Goal: Task Accomplishment & Management: Manage account settings

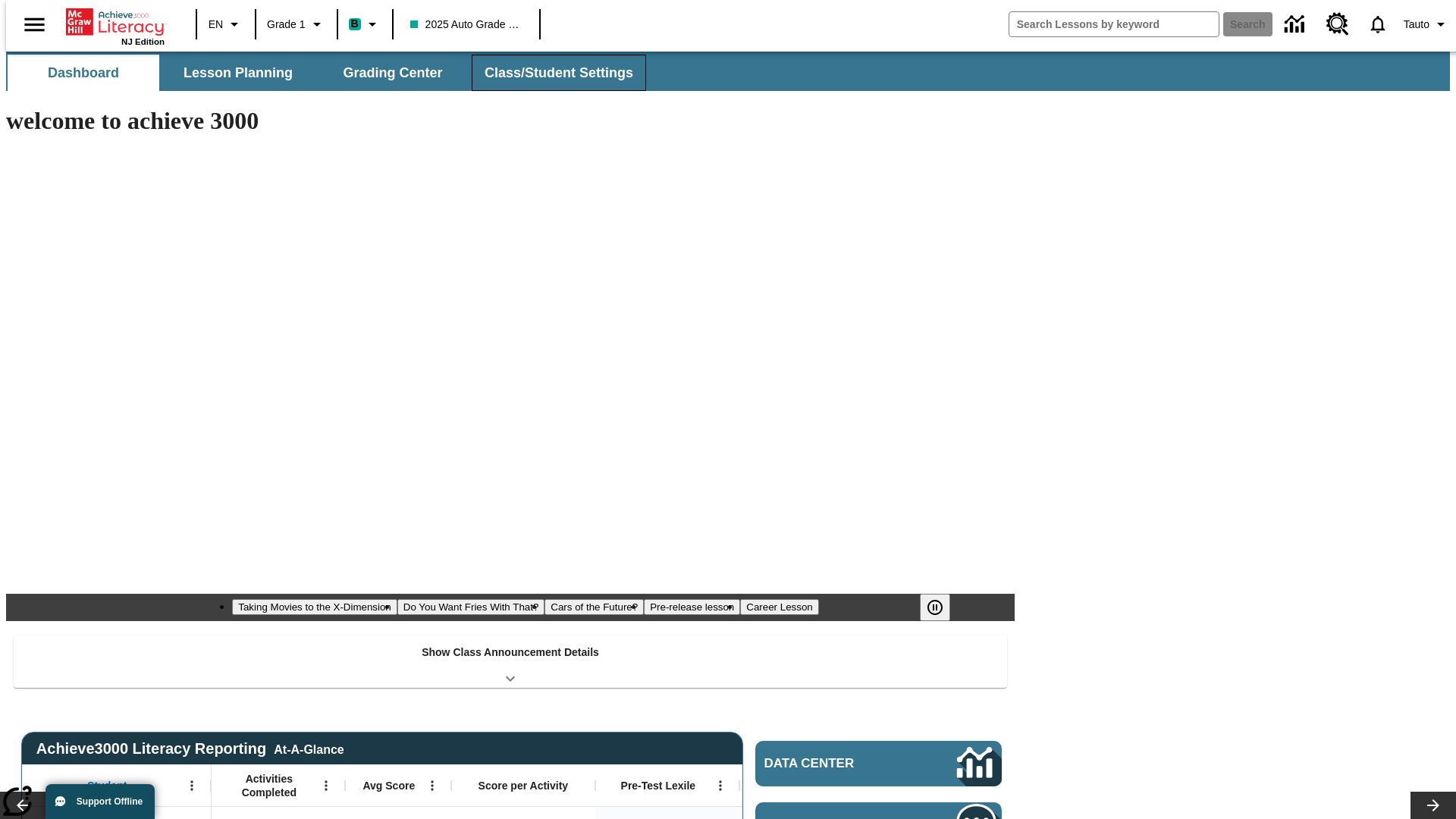
click at [551, 73] on button "Class/Student Settings" at bounding box center [558, 72] width 174 height 36
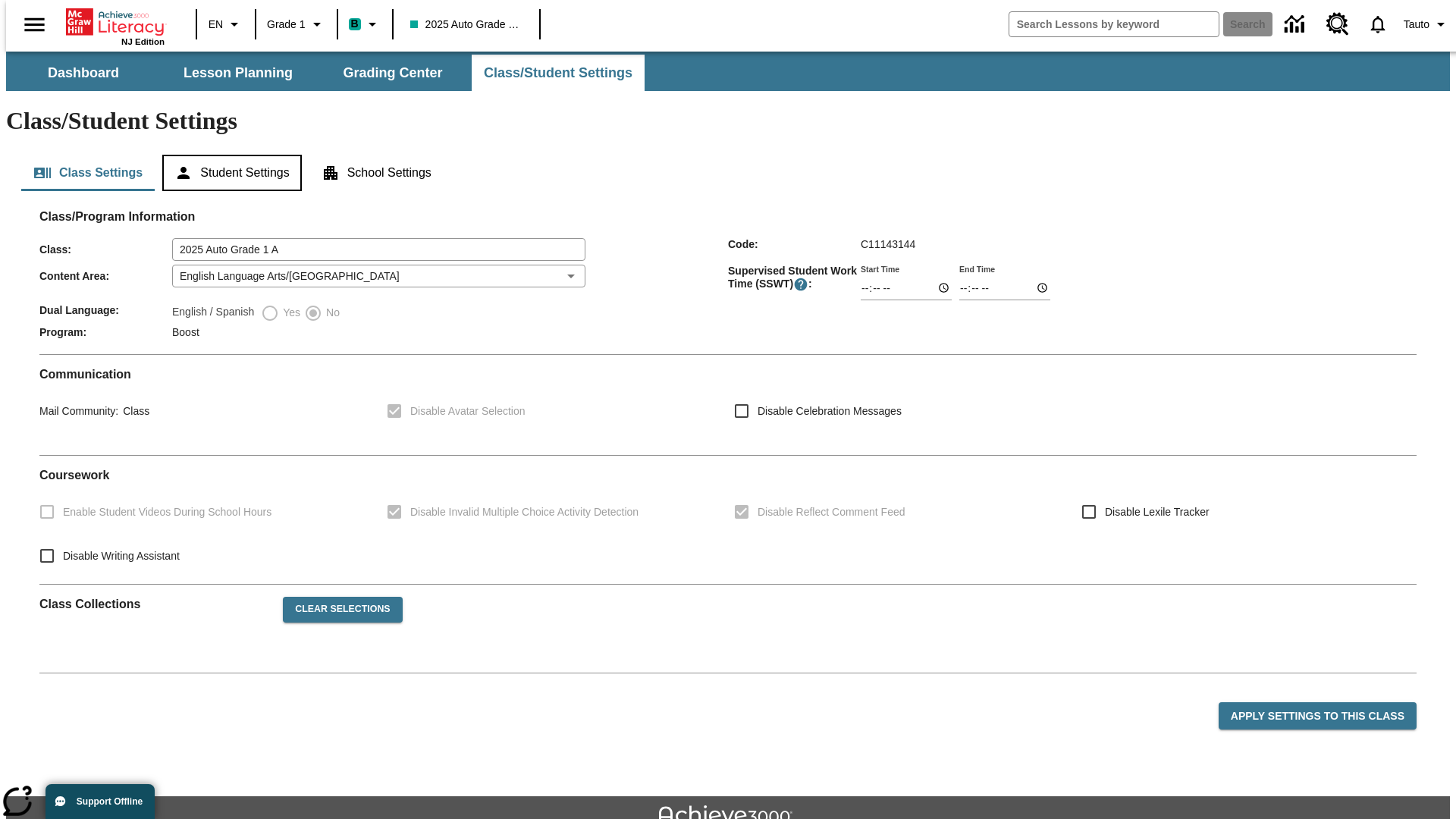
click at [228, 155] on button "Student Settings" at bounding box center [232, 173] width 139 height 36
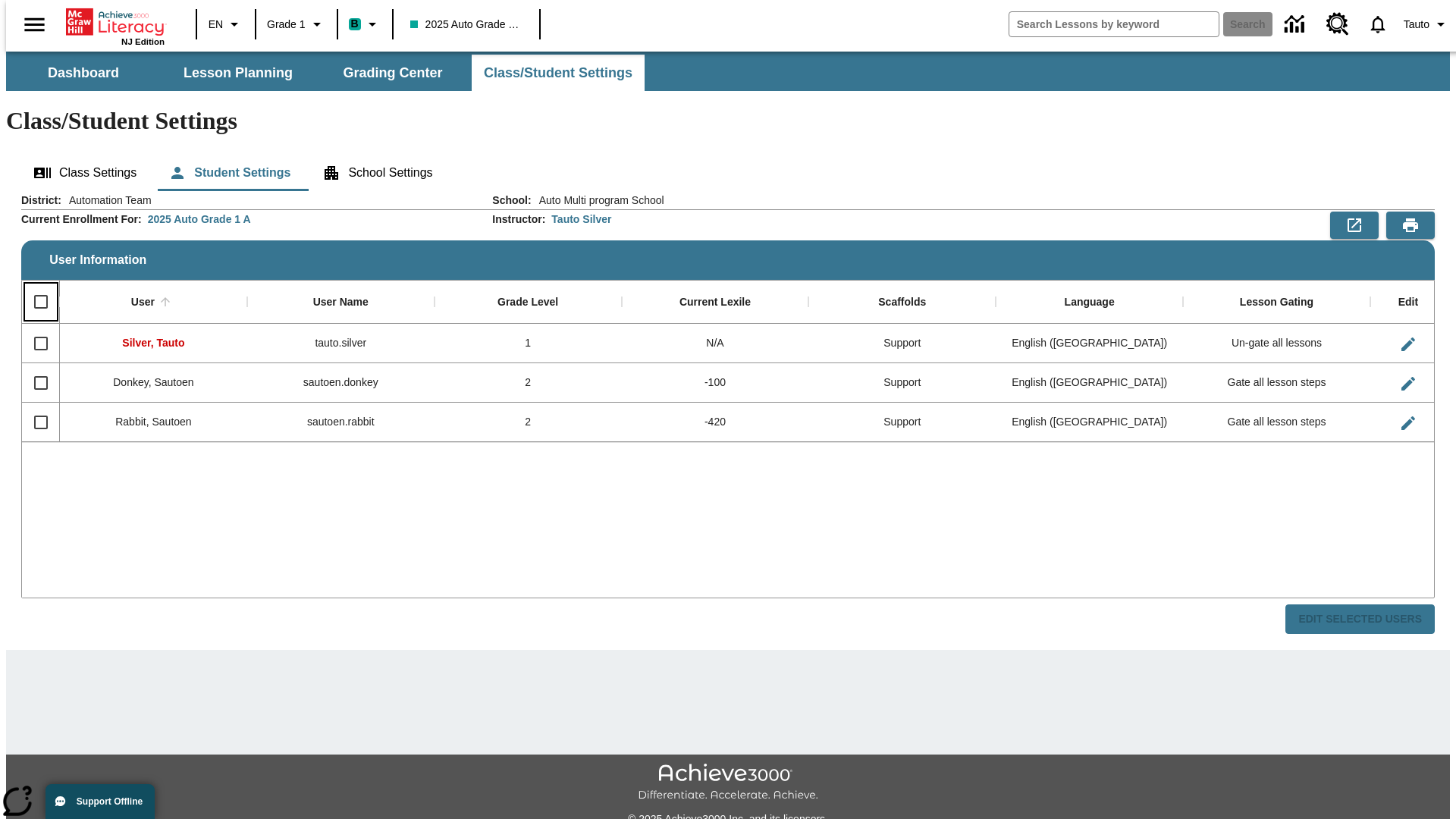
click at [34, 286] on input "Select all rows" at bounding box center [40, 302] width 31 height 31
checkbox input "true"
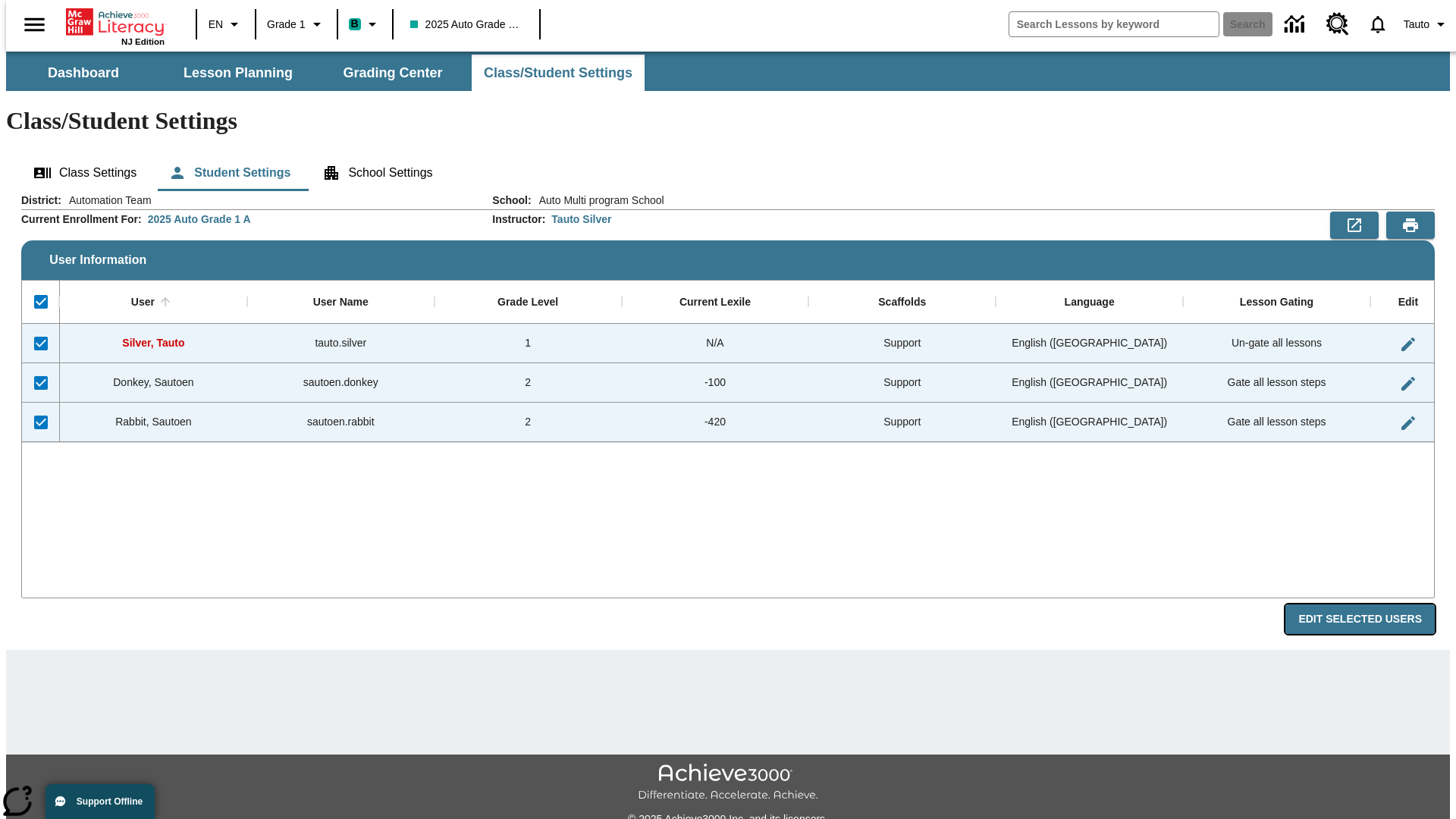
click at [1371, 604] on button "Edit Selected Users" at bounding box center [1359, 618] width 149 height 29
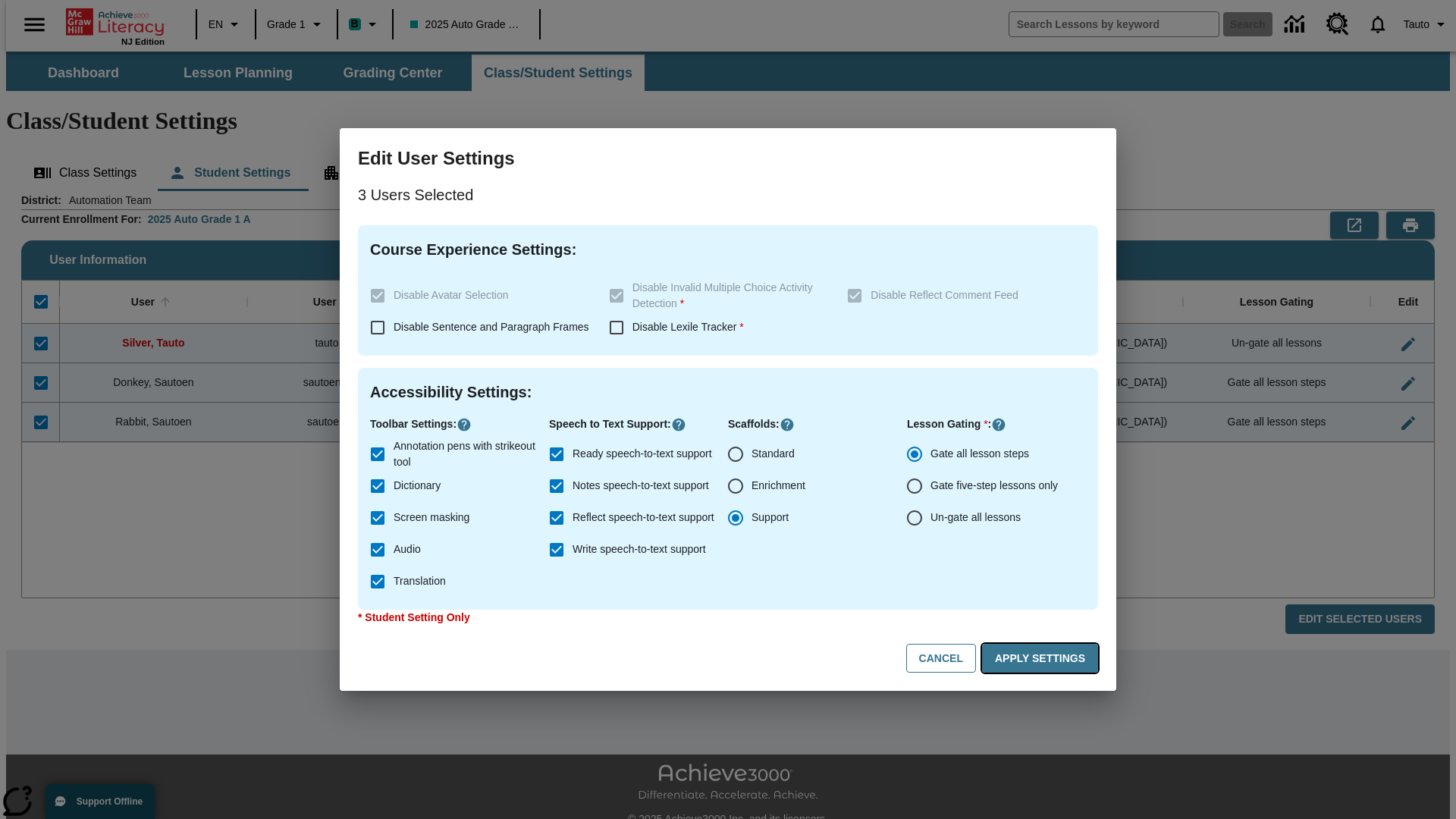
click at [1042, 658] on button "Apply Settings" at bounding box center [1039, 658] width 116 height 29
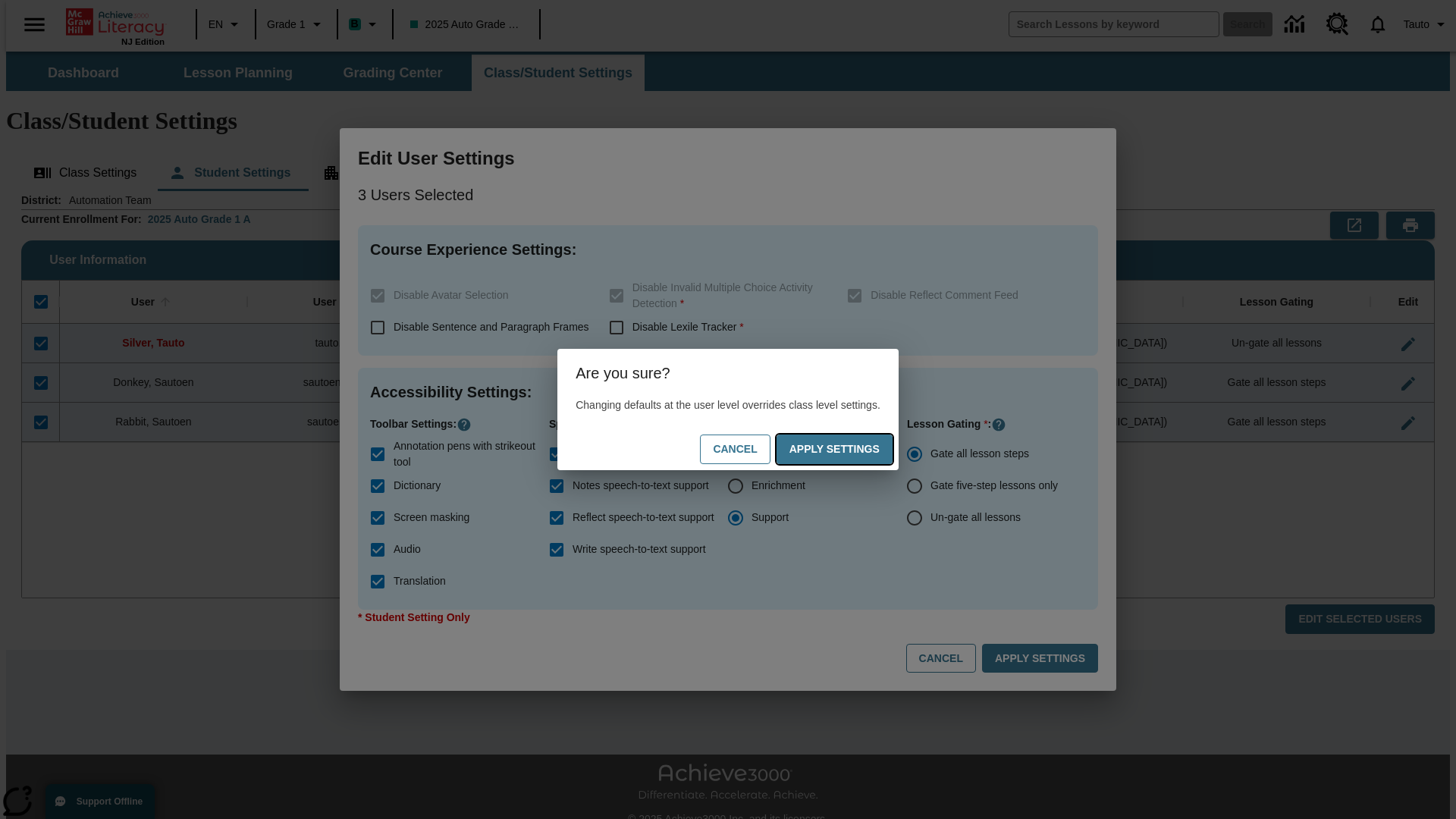
click at [849, 449] on button "Apply Settings" at bounding box center [834, 449] width 116 height 29
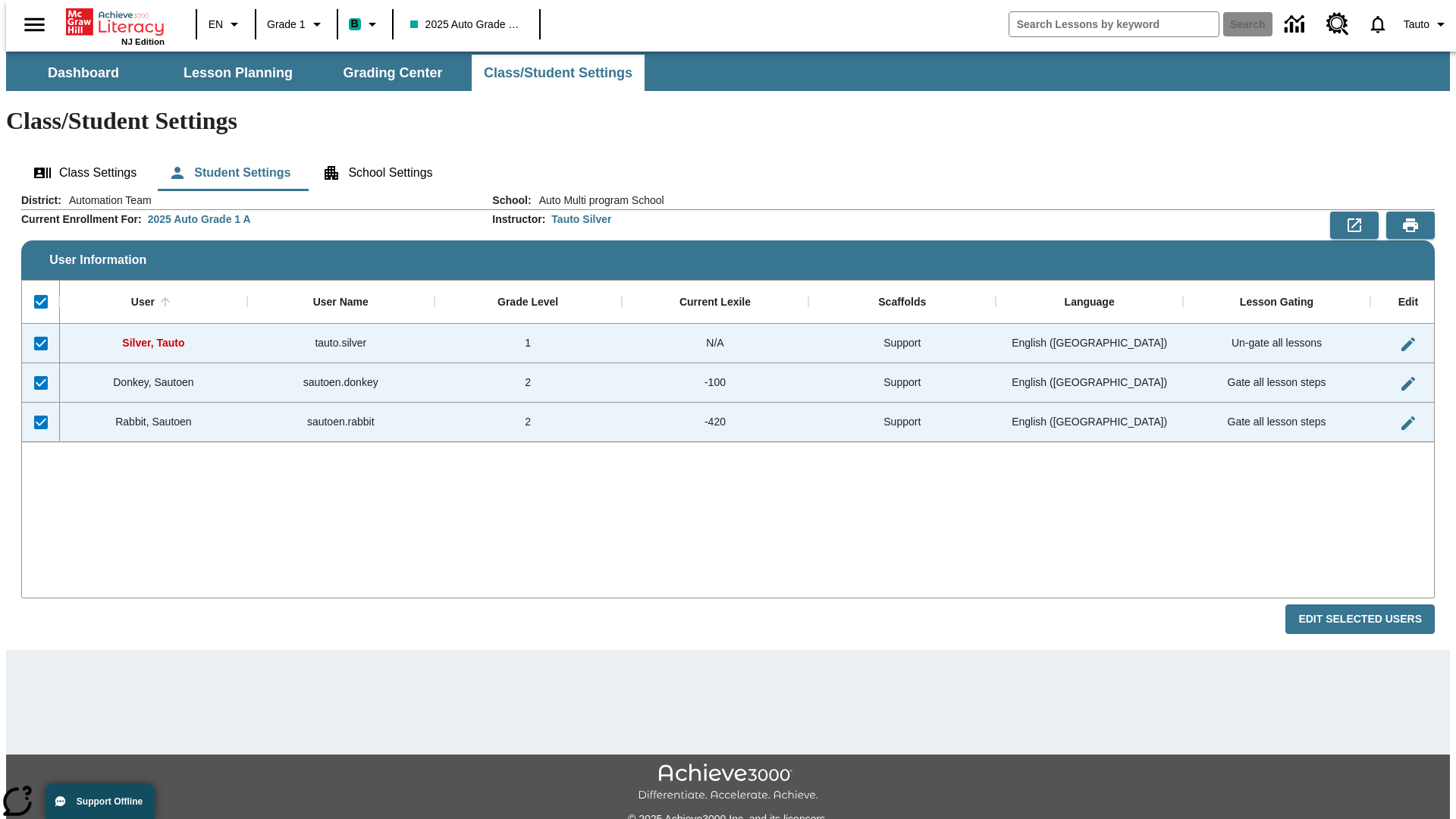
checkbox input "false"
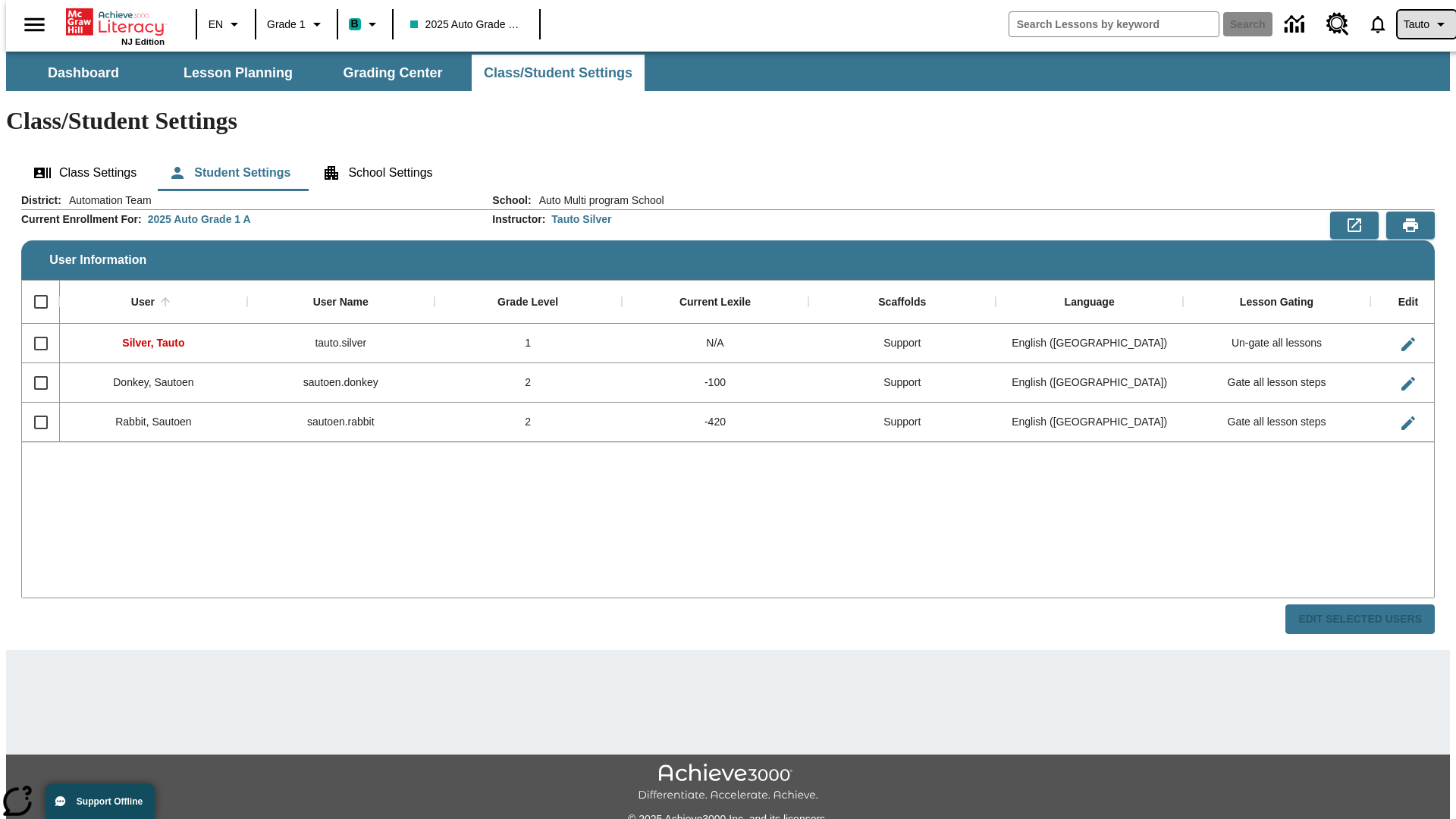
click at [1419, 25] on span "Tauto" at bounding box center [1416, 25] width 26 height 16
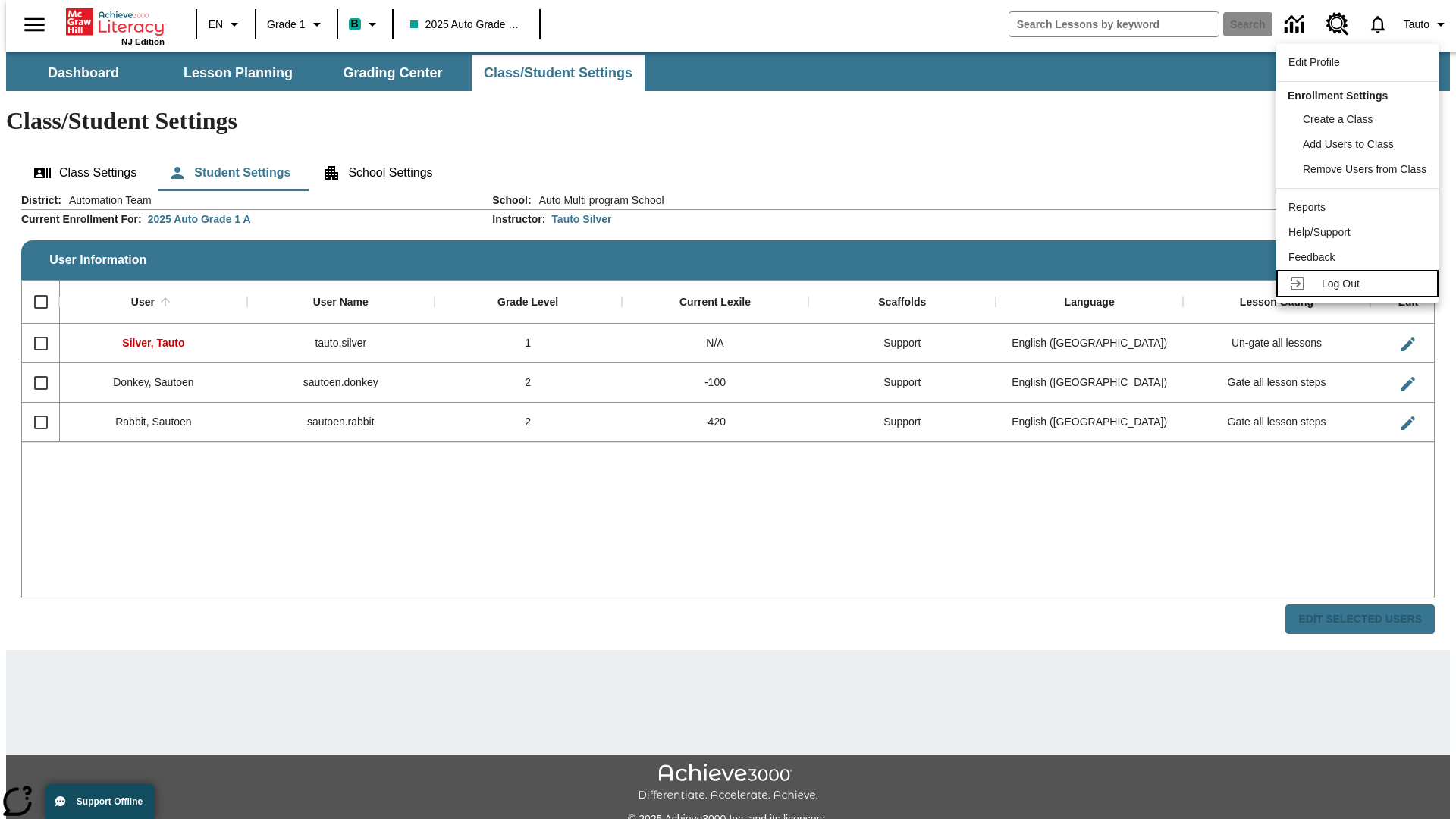
click at [1359, 283] on span "Log Out" at bounding box center [1341, 283] width 38 height 12
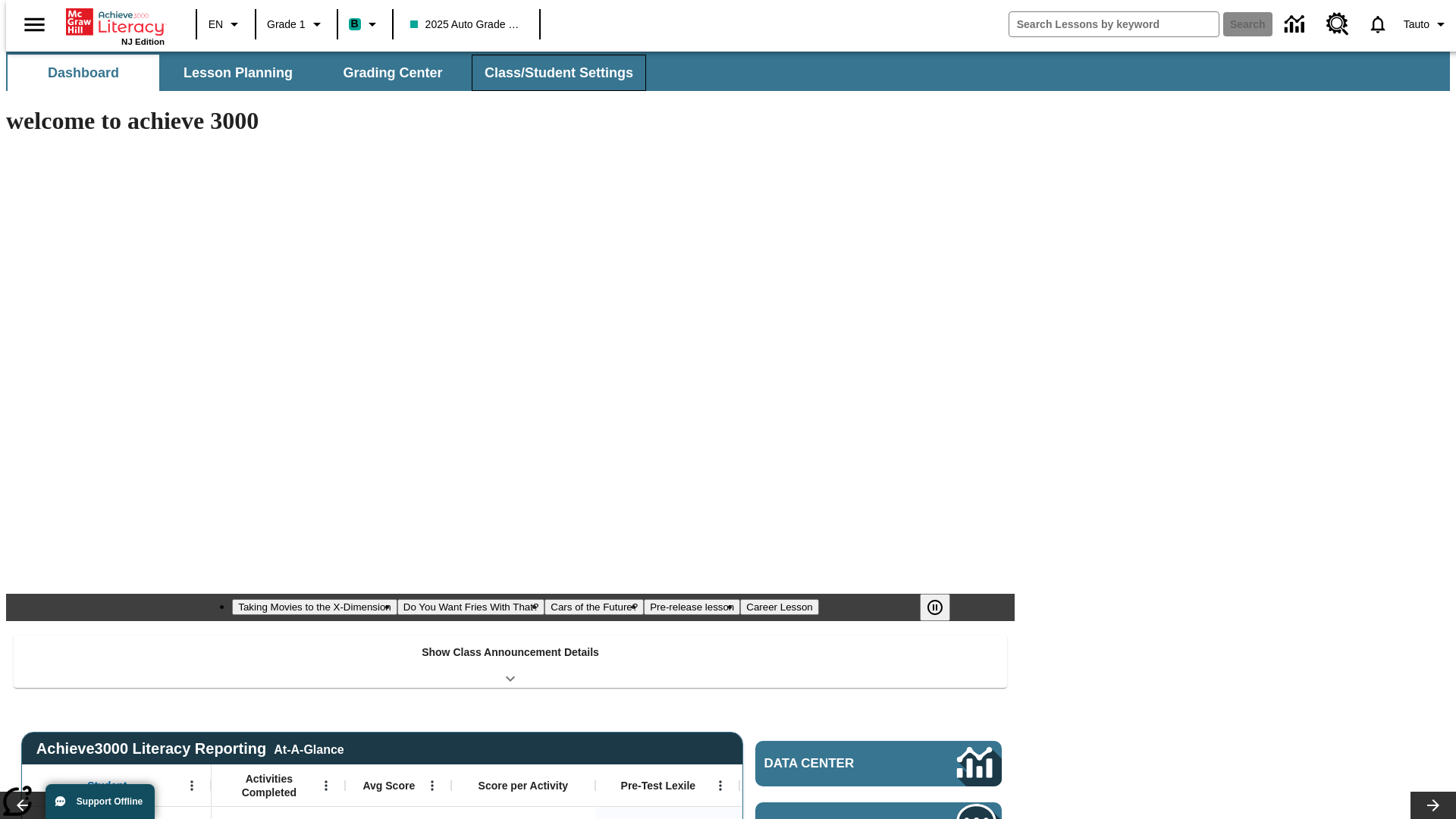
click at [551, 73] on button "Class/Student Settings" at bounding box center [558, 72] width 174 height 36
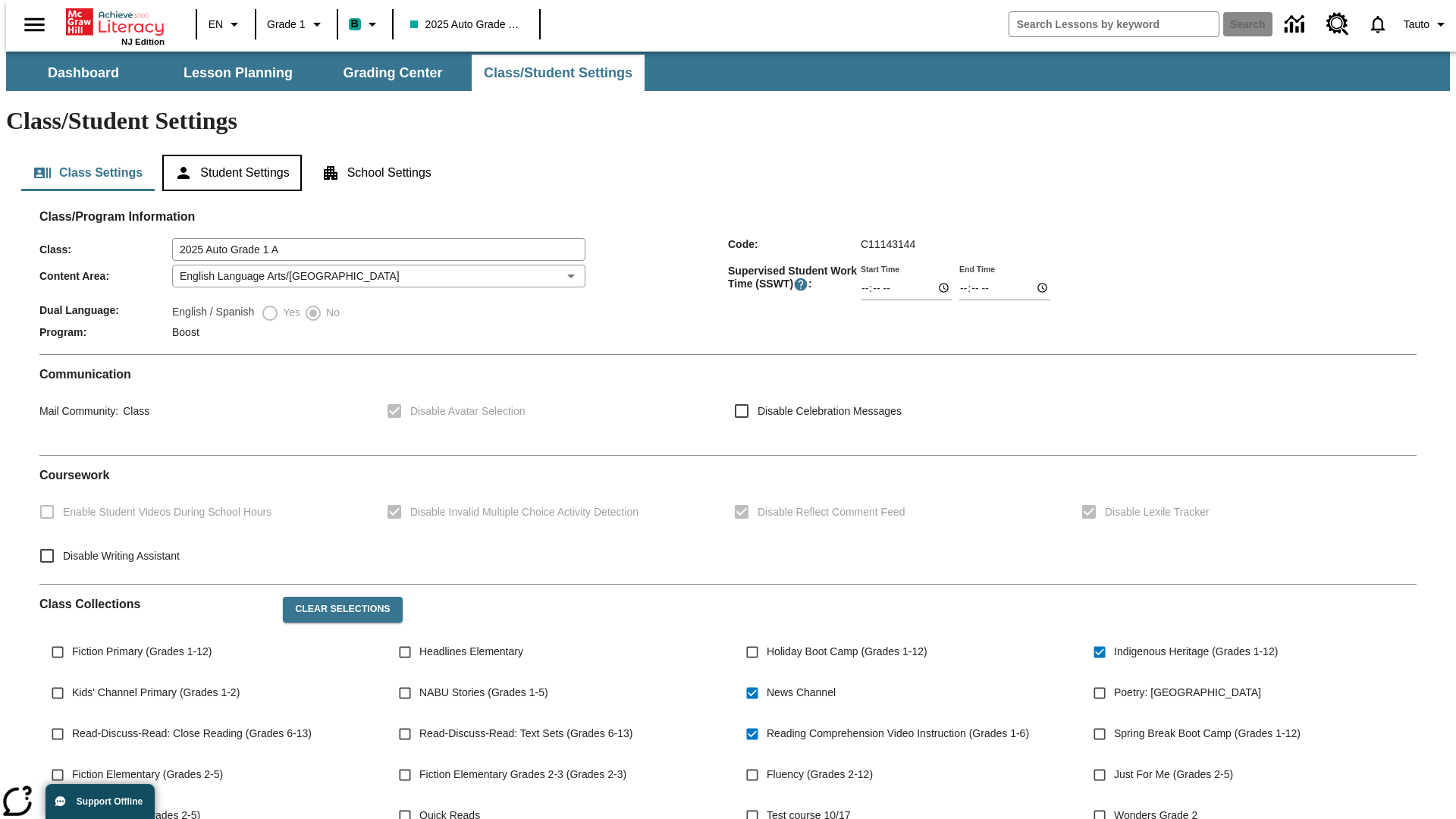
click at [228, 155] on button "Student Settings" at bounding box center [232, 173] width 139 height 36
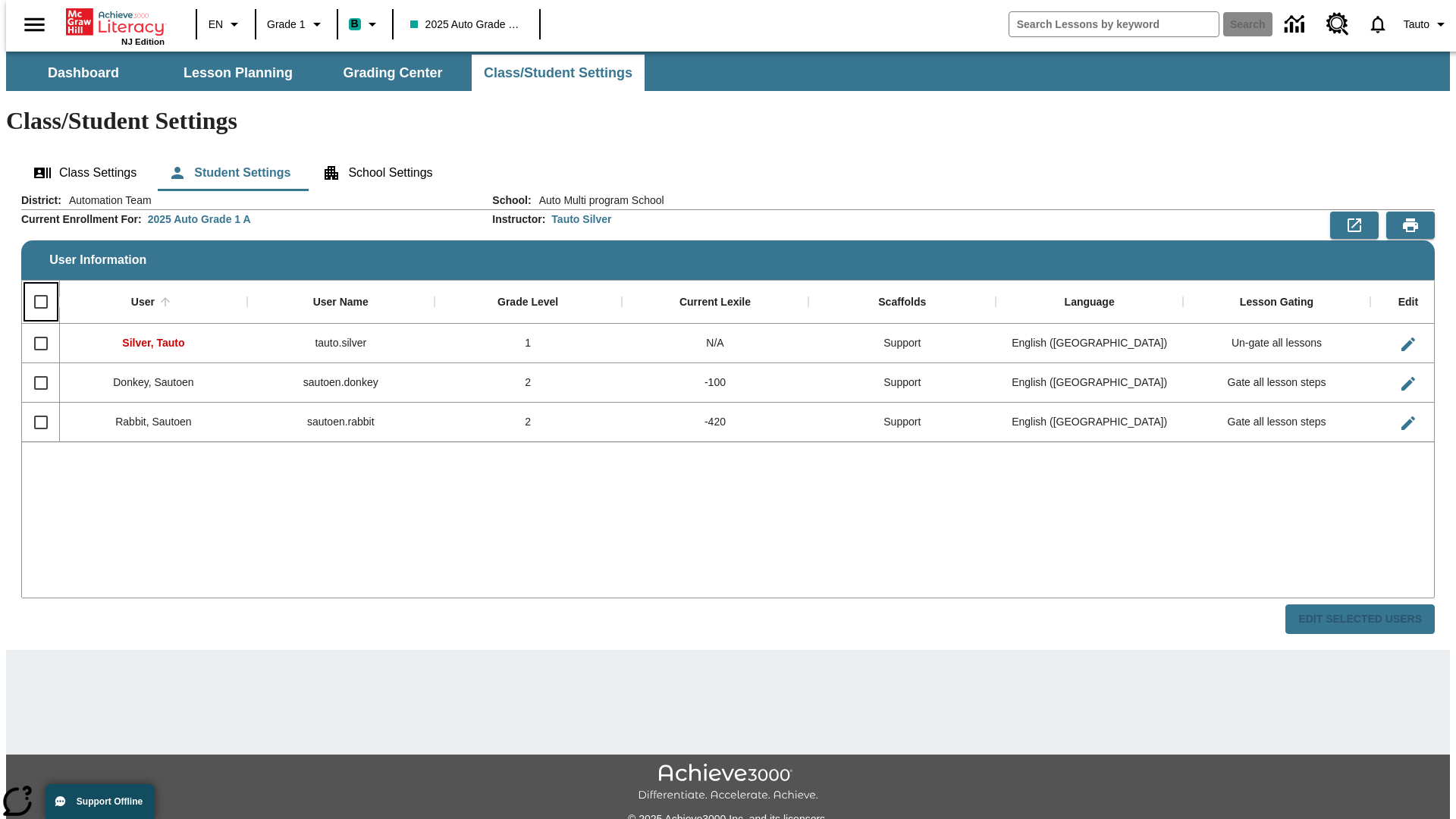
click at [34, 286] on input "Select all rows" at bounding box center [40, 302] width 31 height 31
checkbox input "true"
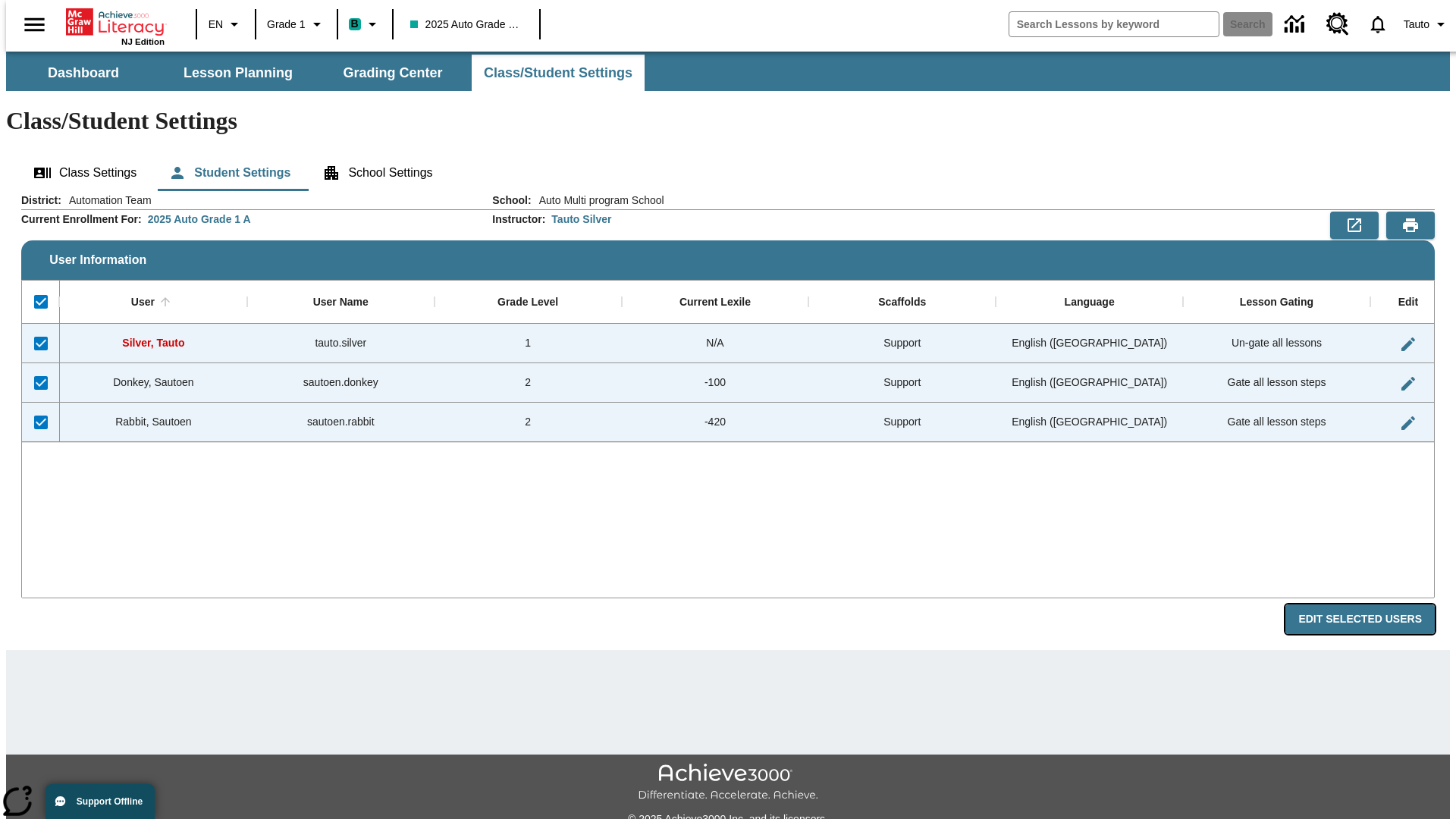
click at [1371, 604] on button "Edit Selected Users" at bounding box center [1359, 618] width 149 height 29
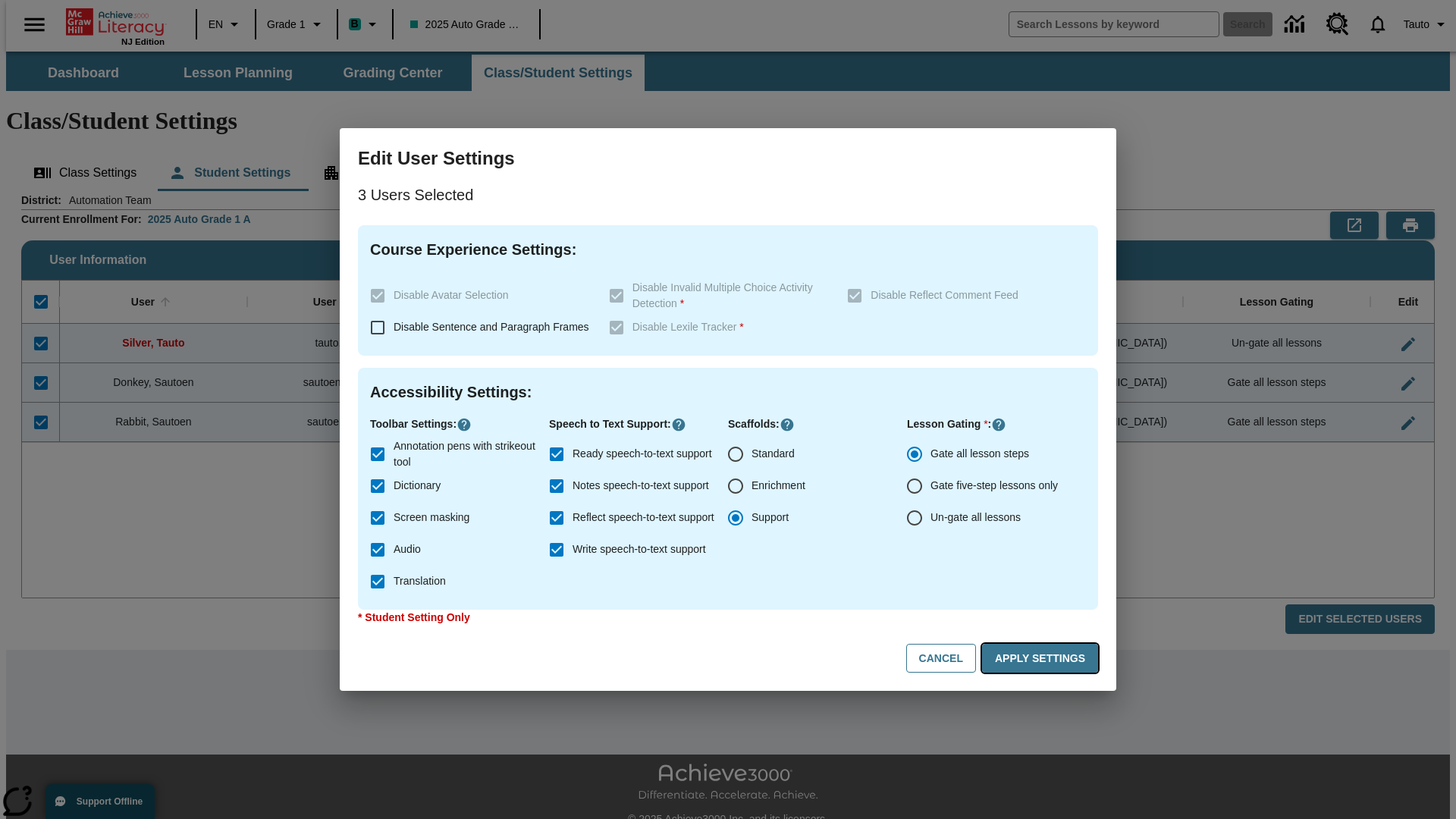
click at [1042, 658] on button "Apply Settings" at bounding box center [1039, 658] width 116 height 29
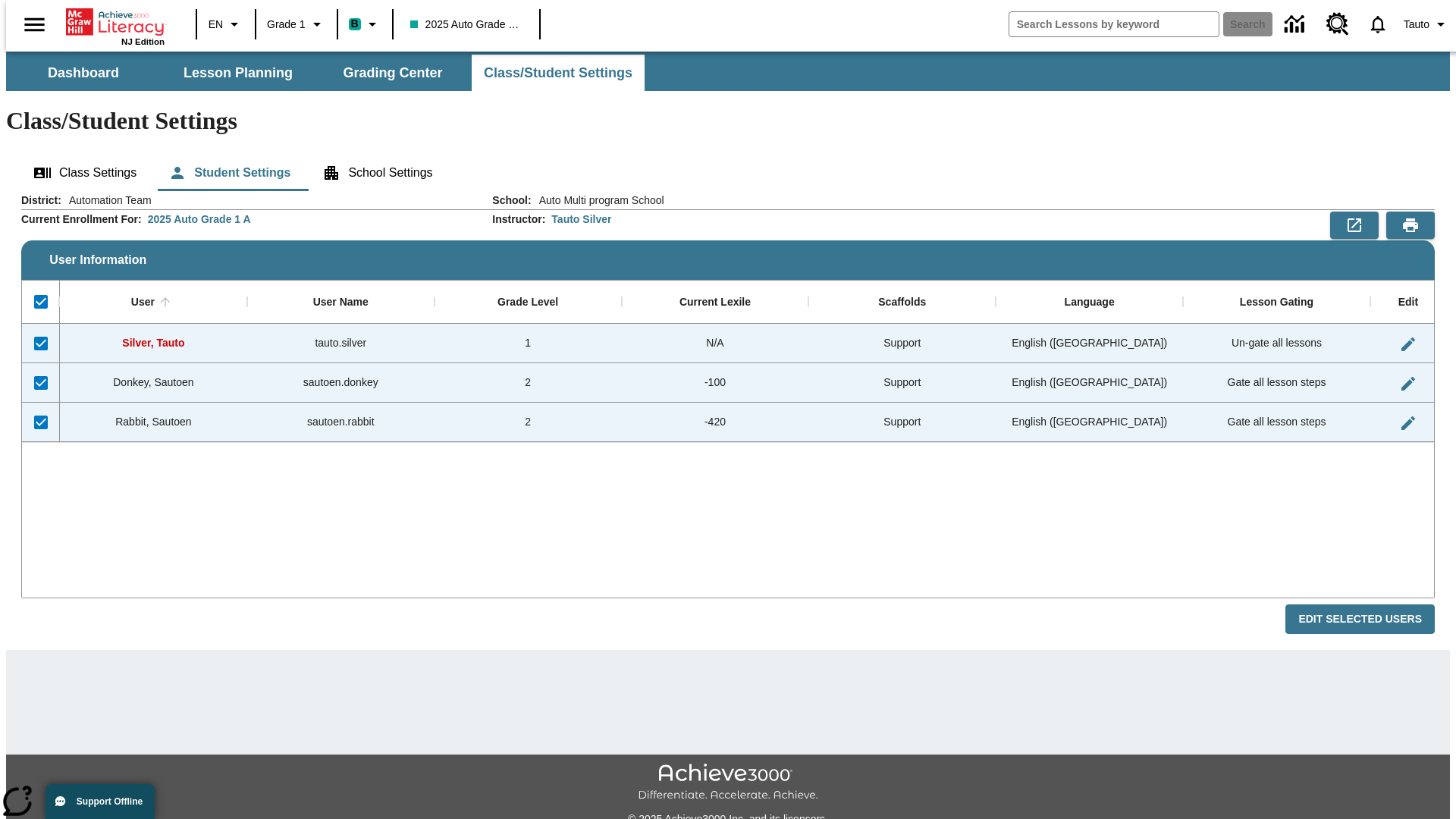
checkbox input "false"
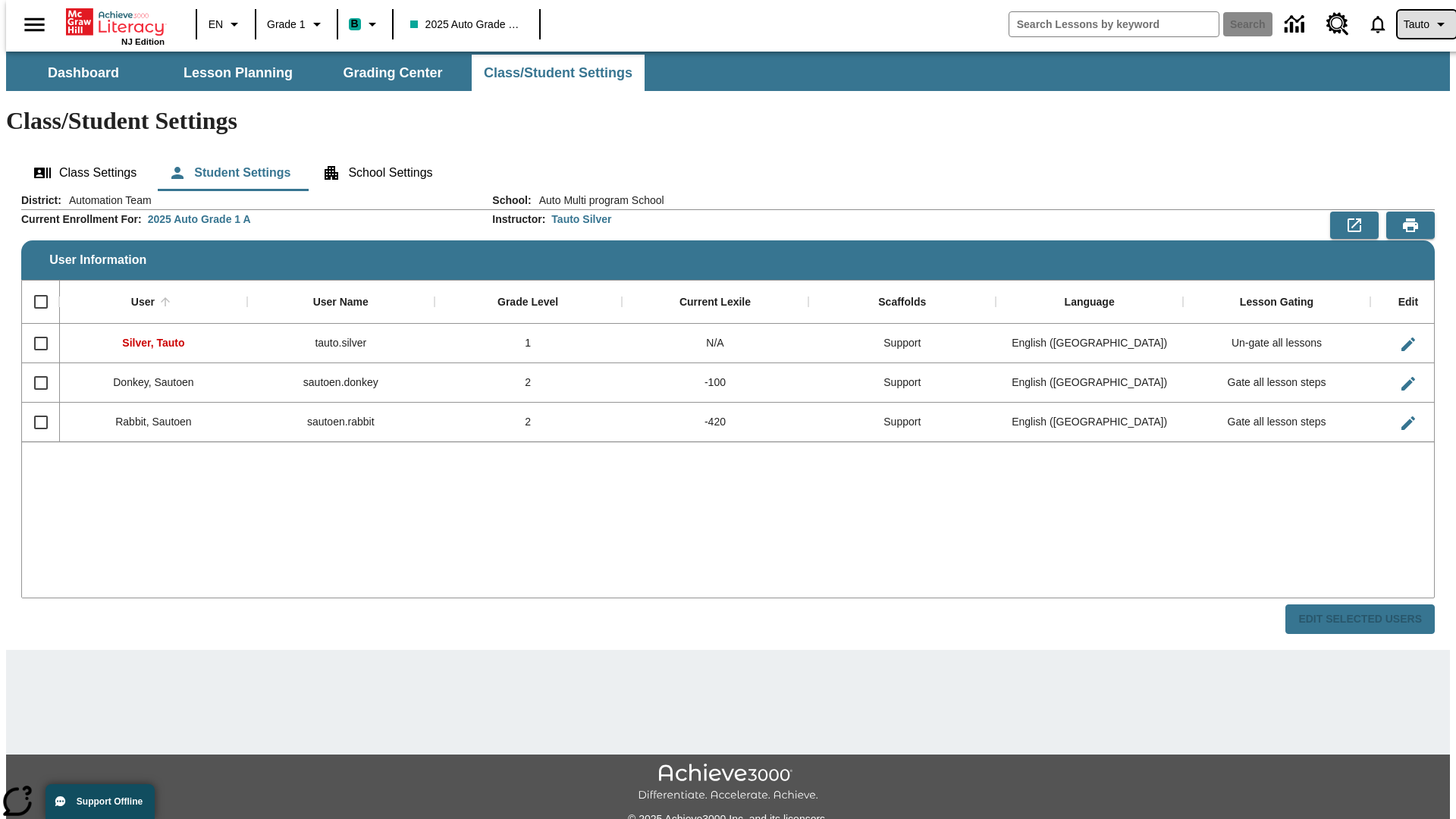
click at [1419, 25] on span "Tauto" at bounding box center [1416, 25] width 26 height 16
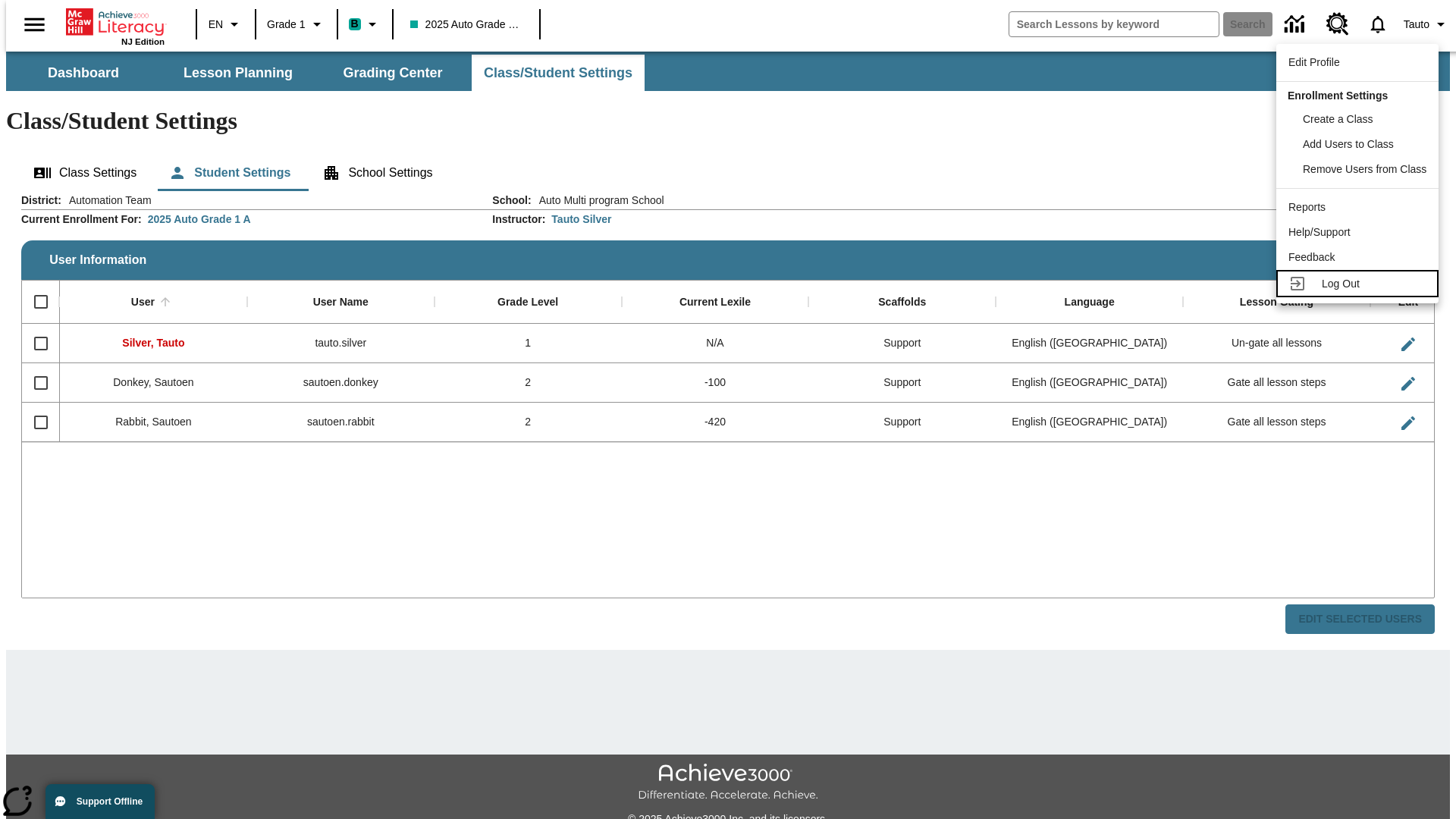
click at [1359, 283] on span "Log Out" at bounding box center [1341, 283] width 38 height 12
